Goal: Information Seeking & Learning: Check status

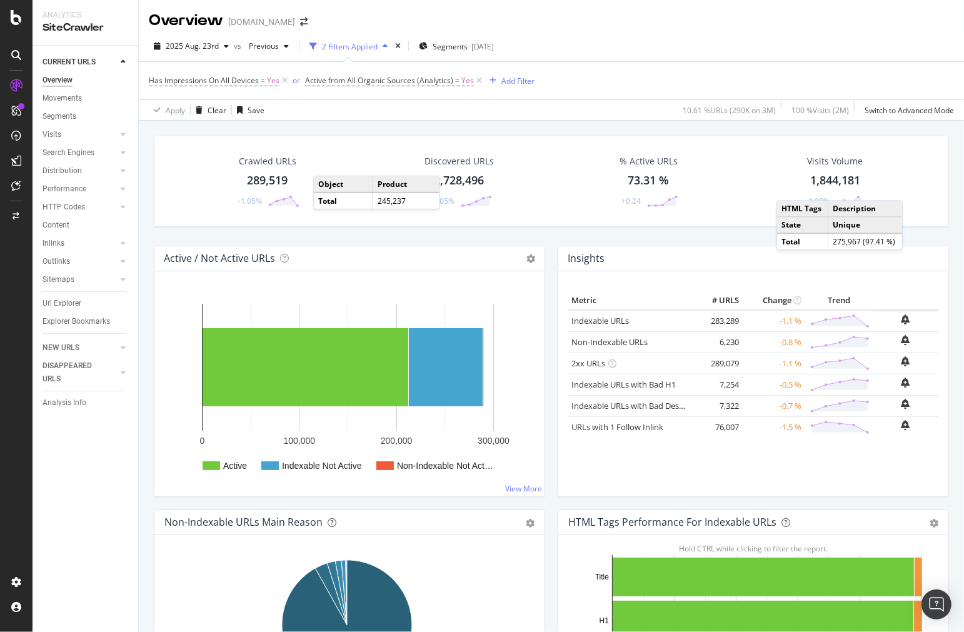
click at [531, 248] on div "Active / Not Active URLs Chart (by Value) Chart (by Percentage) Table Expand Ex…" at bounding box center [349, 258] width 390 height 25
click at [532, 245] on div "Crawled URLs 289,519 -1.05% Discovered URLs 2,728,496 +1.05% % Active URLs 73.3…" at bounding box center [550, 191] width 807 height 110
drag, startPoint x: 477, startPoint y: 209, endPoint x: 423, endPoint y: 194, distance: 56.2
drag, startPoint x: 424, startPoint y: 171, endPoint x: 905, endPoint y: 271, distance: 491.5
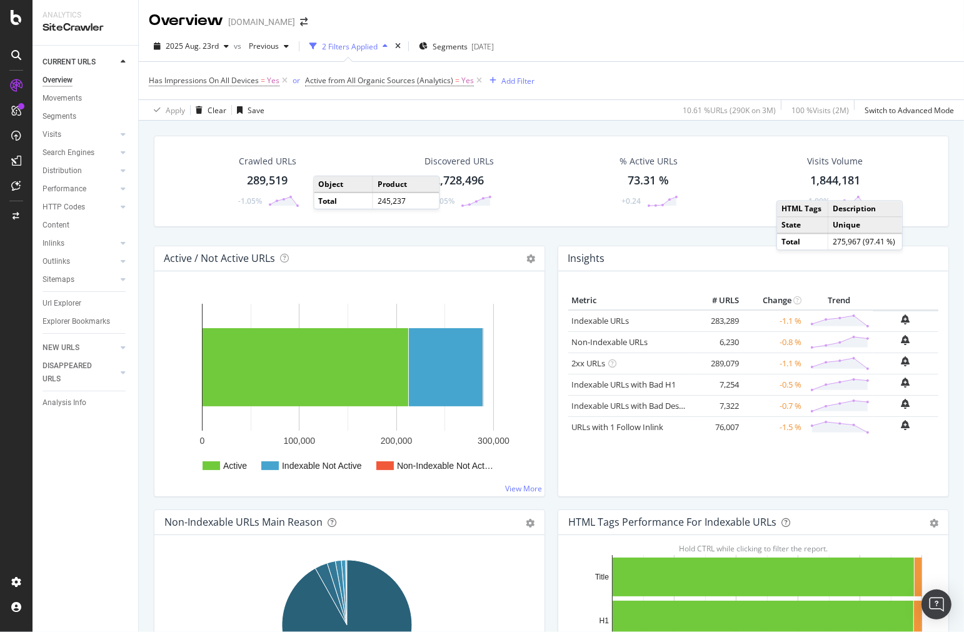
click at [424, 166] on div "Discovered URLs 2,728,496 +1.05%" at bounding box center [459, 181] width 94 height 65
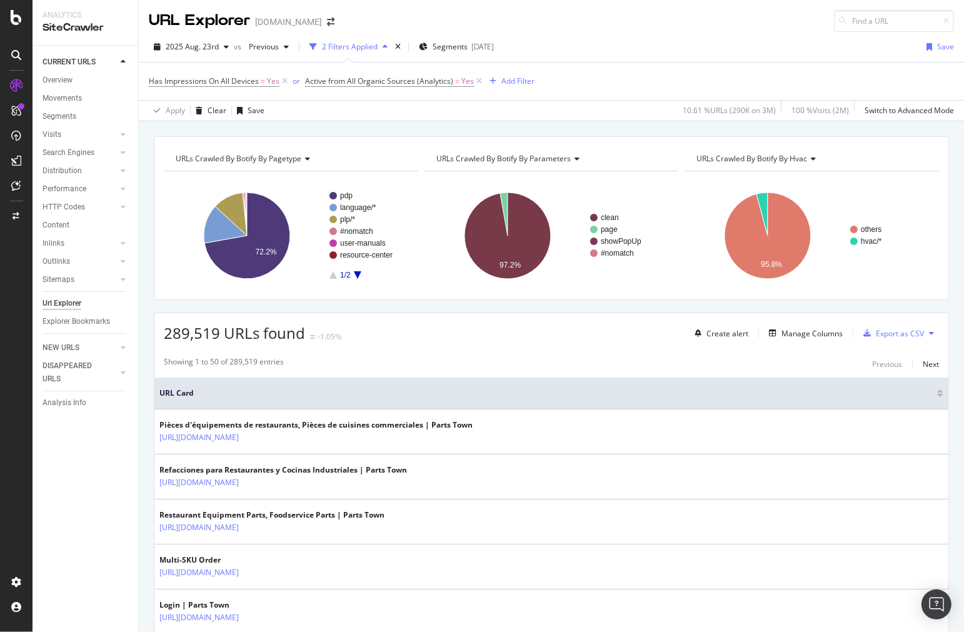
click at [20, 26] on div at bounding box center [16, 316] width 32 height 632
